Goal: Task Accomplishment & Management: Manage account settings

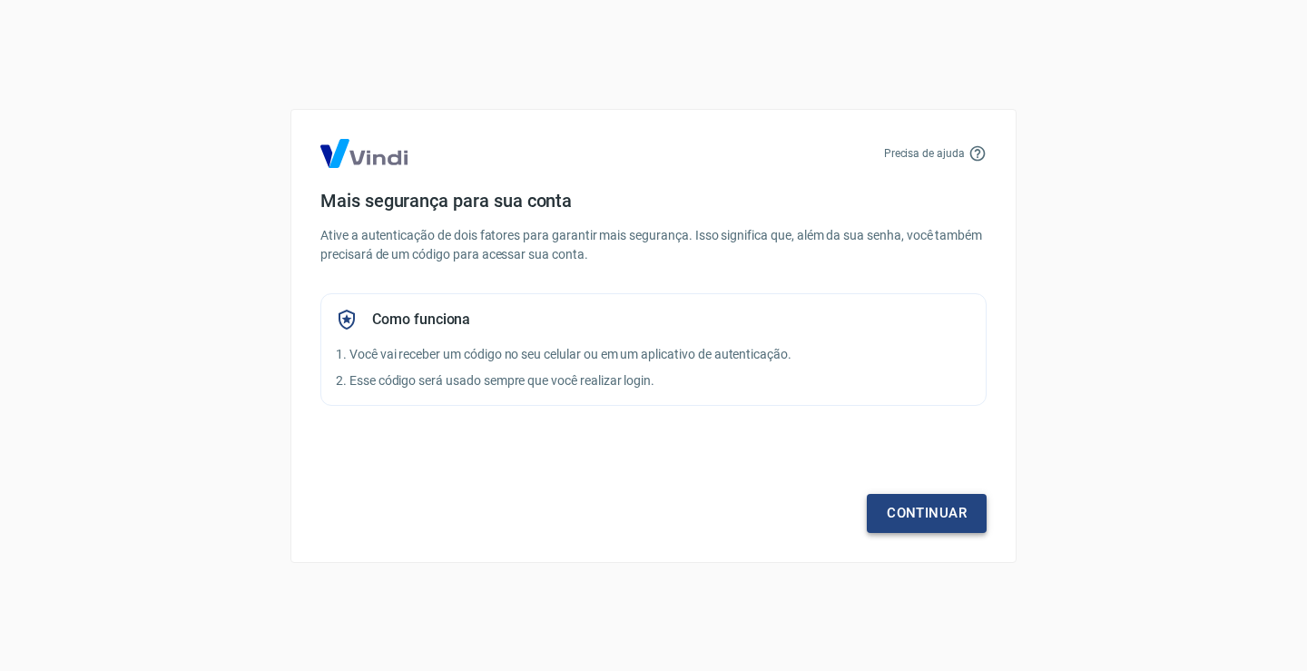
click at [888, 514] on link "Continuar" at bounding box center [927, 513] width 120 height 38
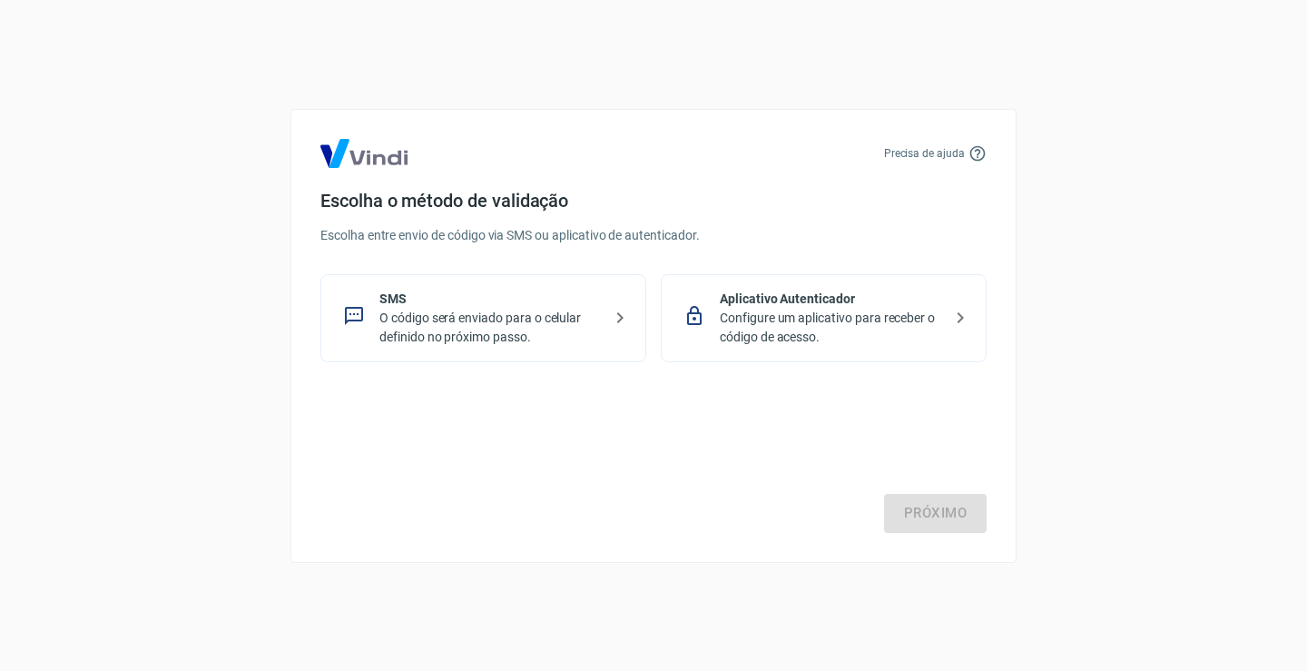
click at [386, 316] on p "O código será enviado para o celular definido no próximo passo." at bounding box center [490, 328] width 222 height 38
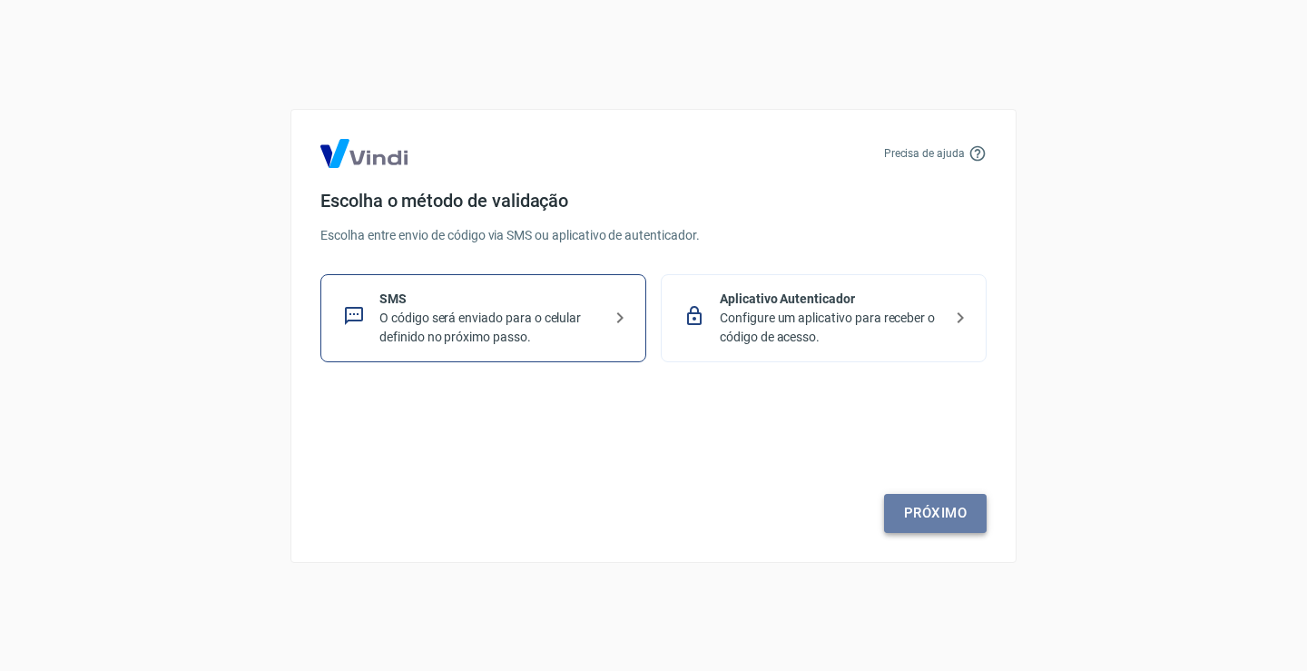
click at [938, 528] on link "Próximo" at bounding box center [935, 513] width 103 height 38
